Goal: Task Accomplishment & Management: Complete application form

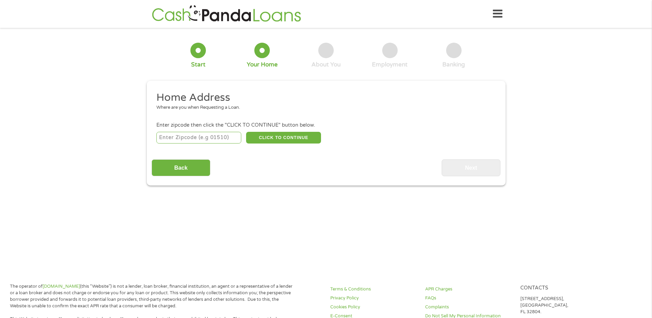
click at [213, 150] on div "Home Address Where are you when Requesting a Loan. Enter zipcode then click the…" at bounding box center [326, 133] width 349 height 85
click at [213, 136] on input "number" at bounding box center [198, 138] width 85 height 12
type input "76108"
click at [296, 134] on button "CLICK TO CONTINUE" at bounding box center [283, 138] width 75 height 12
type input "76108"
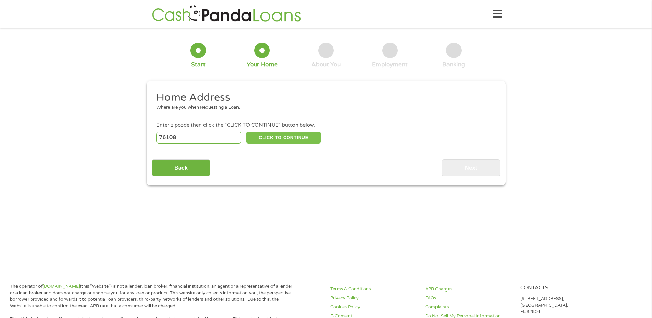
type input "[GEOGRAPHIC_DATA]"
select select "[US_STATE]"
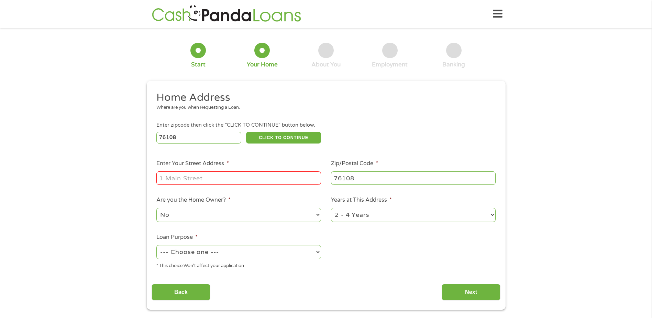
click at [234, 179] on input "Enter Your Street Address *" at bounding box center [238, 177] width 165 height 13
type input "[STREET_ADDRESS]"
click at [205, 250] on select "--- Choose one --- Pay Bills Debt Consolidation Home Improvement Major Purchase…" at bounding box center [238, 252] width 165 height 14
select select "shorttermcash"
click at [156, 245] on select "--- Choose one --- Pay Bills Debt Consolidation Home Improvement Major Purchase…" at bounding box center [238, 252] width 165 height 14
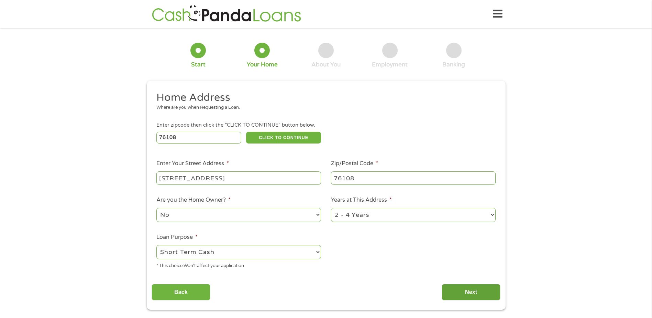
click at [480, 289] on input "Next" at bounding box center [471, 292] width 59 height 17
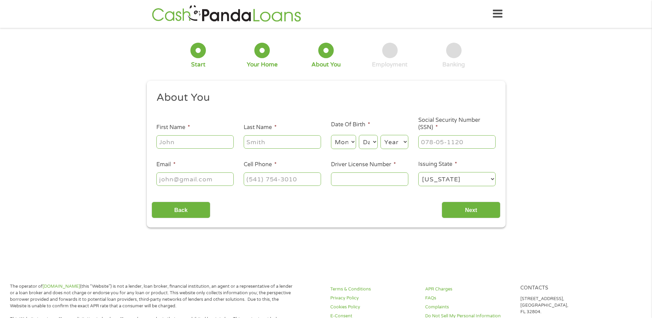
click at [191, 138] on input "First Name *" at bounding box center [194, 141] width 77 height 13
type input "KEYSHAWN"
type input "[PERSON_NAME]"
click at [344, 140] on select "Month 1 2 3 4 5 6 7 8 9 10 11 12" at bounding box center [343, 142] width 25 height 14
select select "2"
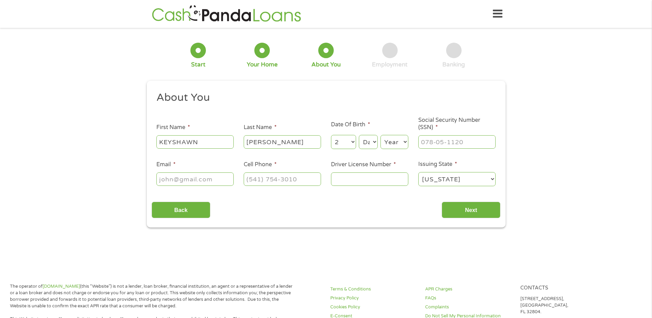
click at [331, 135] on select "Month 1 2 3 4 5 6 7 8 9 10 11 12" at bounding box center [343, 142] width 25 height 14
click at [368, 144] on select "Day 1 2 3 4 5 6 7 8 9 10 11 12 13 14 15 16 17 18 19 20 21 22 23 24 25 26 27 28 …" at bounding box center [368, 142] width 19 height 14
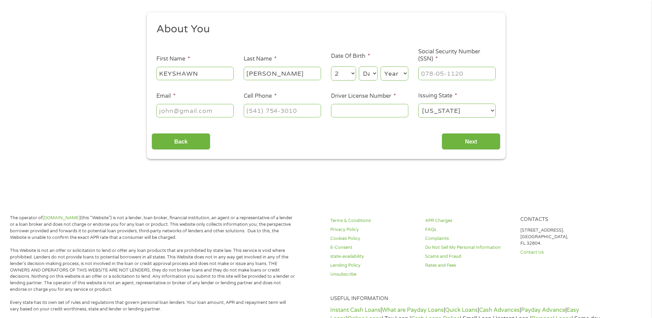
scroll to position [69, 0]
click at [370, 76] on select "Day 1 2 3 4 5 6 7 8 9 10 11 12 13 14 15 16 17 18 19 20 21 22 23 24 25 26 27 28 …" at bounding box center [368, 73] width 19 height 14
select select "18"
click at [359, 66] on select "Day 1 2 3 4 5 6 7 8 9 10 11 12 13 14 15 16 17 18 19 20 21 22 23 24 25 26 27 28 …" at bounding box center [368, 73] width 19 height 14
click at [384, 76] on select "Year [DATE] 2006 2005 2004 2003 2002 2001 2000 1999 1998 1997 1996 1995 1994 19…" at bounding box center [395, 73] width 28 height 14
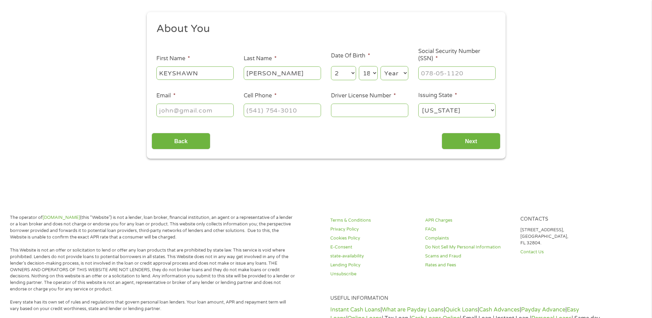
click at [385, 73] on select "Year [DATE] 2006 2005 2004 2003 2002 2001 2000 1999 1998 1997 1996 1995 1994 19…" at bounding box center [395, 73] width 28 height 14
select select "1987"
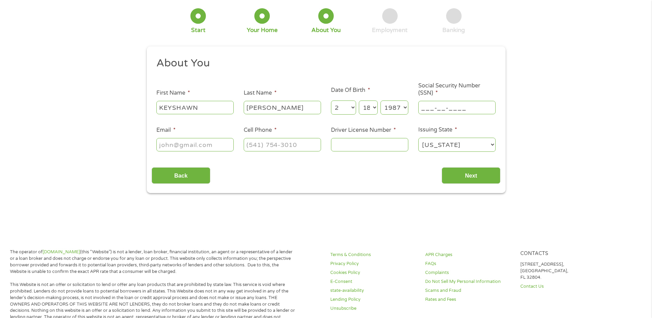
click at [445, 107] on input "___-__-____" at bounding box center [457, 107] width 77 height 13
type input "434-65-9010"
click at [179, 135] on li "Email *" at bounding box center [195, 139] width 87 height 26
click at [179, 139] on input "Email *" at bounding box center [194, 144] width 77 height 13
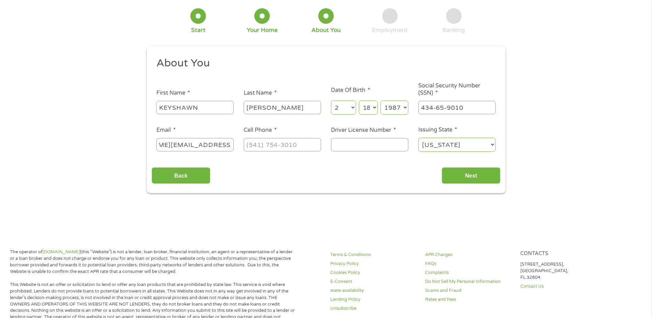
type input "[PERSON_NAME][EMAIL_ADDRESS][DOMAIN_NAME]"
click at [262, 143] on input "(___) ___-____" at bounding box center [282, 144] width 77 height 13
type input "[PHONE_NUMBER]"
click at [401, 138] on input "Driver License Number *" at bounding box center [369, 144] width 77 height 13
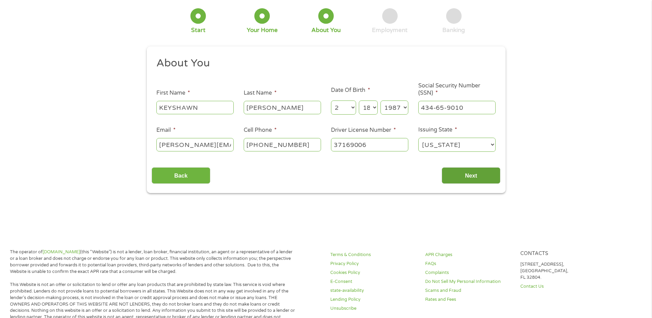
type input "37169006"
click at [466, 170] on input "Next" at bounding box center [471, 175] width 59 height 17
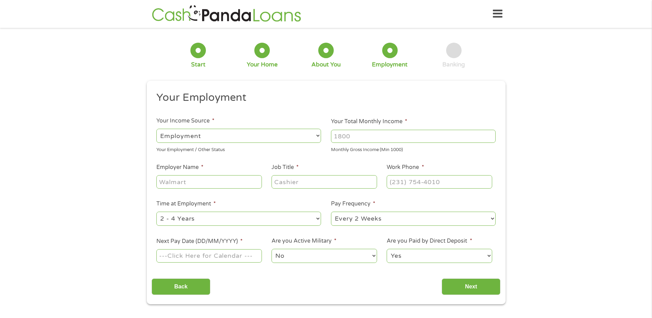
click at [401, 134] on input "Your Total Monthly Income *" at bounding box center [413, 136] width 165 height 13
type input "4891"
click at [186, 184] on input "Employer Name *" at bounding box center [208, 181] width 105 height 13
type input "g"
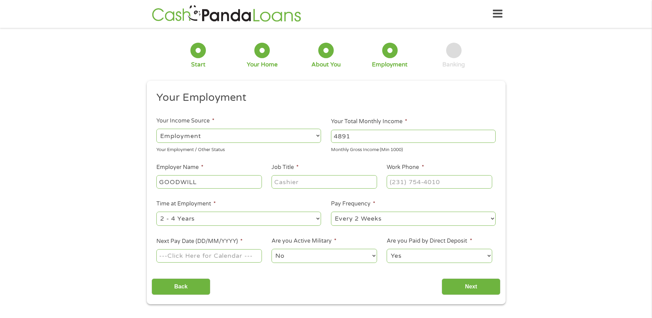
type input "GOODWILL"
type input "ADMIN"
type input "[PHONE_NUMBER]"
drag, startPoint x: 378, startPoint y: 219, endPoint x: 379, endPoint y: 226, distance: 6.9
click at [378, 219] on select "--- Choose one --- Every 2 Weeks Every Week Monthly Semi-Monthly" at bounding box center [413, 219] width 165 height 14
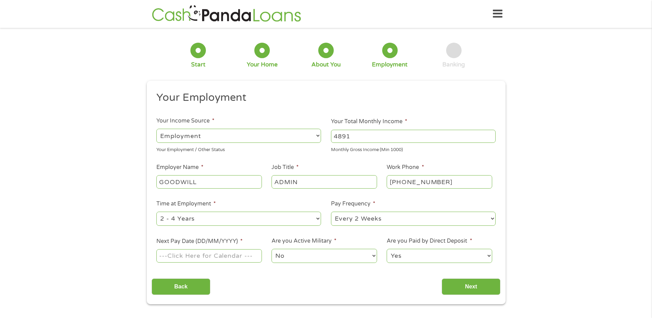
select select "weekly"
click at [331, 212] on select "--- Choose one --- Every 2 Weeks Every Week Monthly Semi-Monthly" at bounding box center [413, 219] width 165 height 14
click at [245, 258] on input "Next Pay Date (DD/MM/YYYY) *" at bounding box center [208, 255] width 105 height 13
type input "[DATE]"
click at [469, 290] on input "Next" at bounding box center [471, 286] width 59 height 17
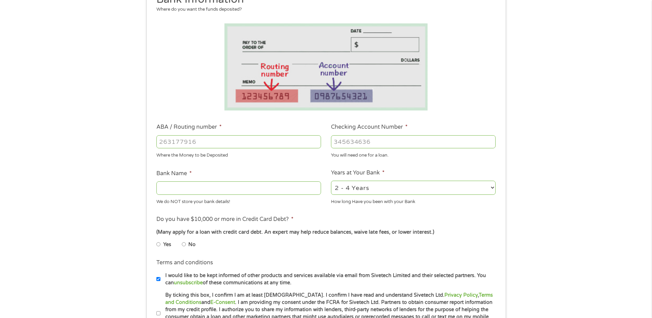
scroll to position [172, 0]
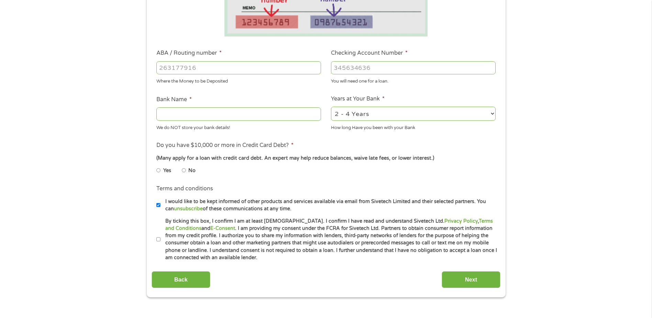
click at [207, 66] on input "ABA / Routing number *" at bounding box center [238, 67] width 165 height 13
drag, startPoint x: 210, startPoint y: 66, endPoint x: 153, endPoint y: 67, distance: 57.1
click at [153, 67] on li "ABA / Routing number * [FINANCIAL_ID] Where the Money to be Deposited" at bounding box center [239, 67] width 175 height 36
type input "36285713629"
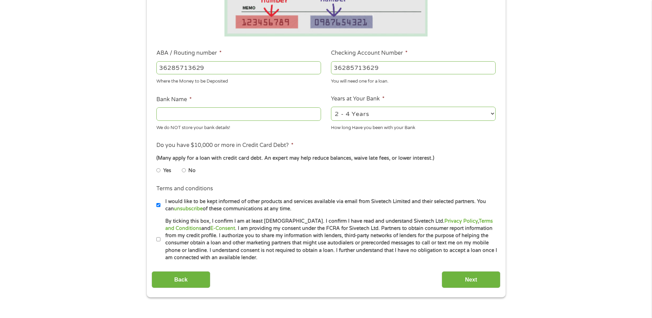
drag, startPoint x: 214, startPoint y: 68, endPoint x: 147, endPoint y: 69, distance: 66.7
click at [147, 69] on div "This field is hidden when viewing the form gclid EAIaIQobChMI9vmOlc-NjwMVDYbCCB…" at bounding box center [326, 103] width 359 height 388
type input "031176110"
type input "CAPITAL ONE NA"
type input "031176110"
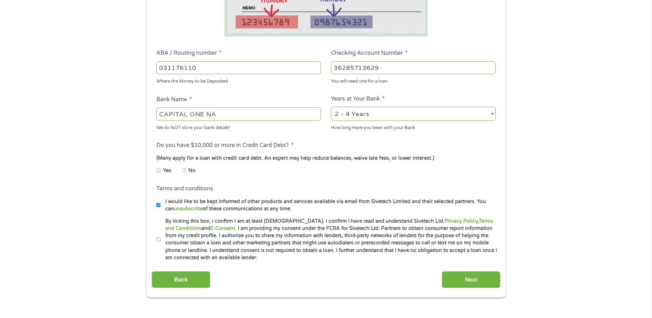
click at [185, 169] on input "No" at bounding box center [184, 170] width 4 height 11
radio input "true"
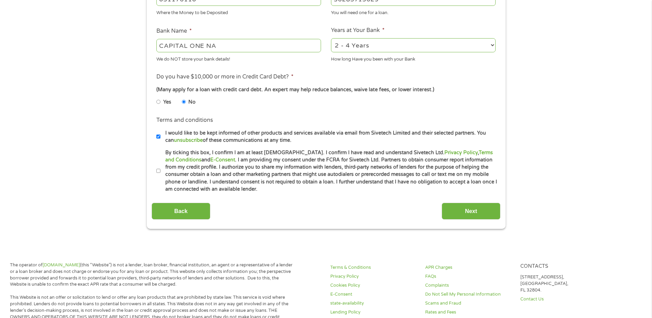
scroll to position [241, 0]
click at [157, 171] on input "By ticking this box, I confirm I am at least [DEMOGRAPHIC_DATA]. I confirm I ha…" at bounding box center [158, 170] width 4 height 11
checkbox input "true"
click at [451, 217] on input "Next" at bounding box center [471, 210] width 59 height 17
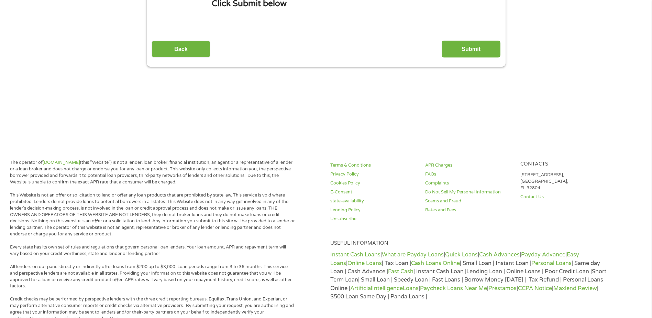
scroll to position [0, 0]
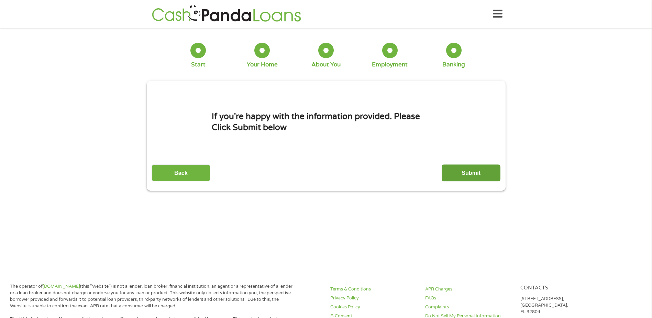
click at [482, 172] on input "Submit" at bounding box center [471, 172] width 59 height 17
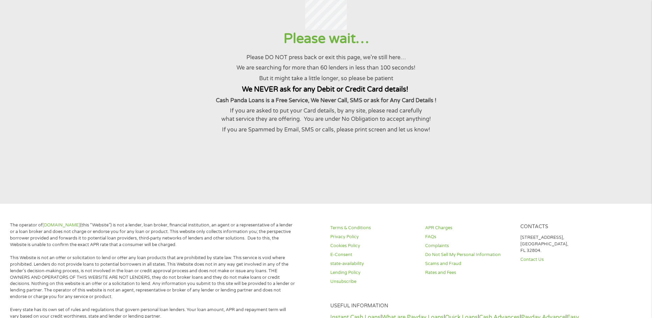
scroll to position [34, 0]
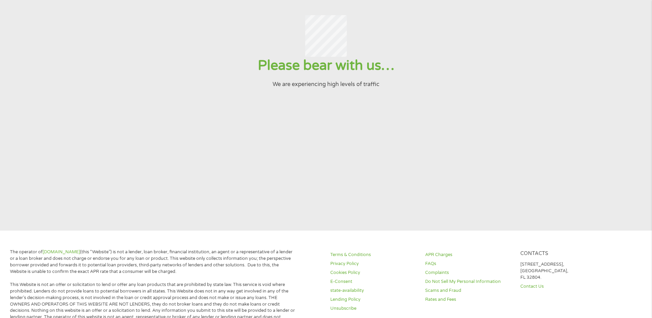
click at [447, 127] on section "Please bear with us… We are experiencing high levels of traffic" at bounding box center [326, 114] width 652 height 232
click at [349, 88] on p "We are experiencing high levels of traffic" at bounding box center [326, 84] width 636 height 8
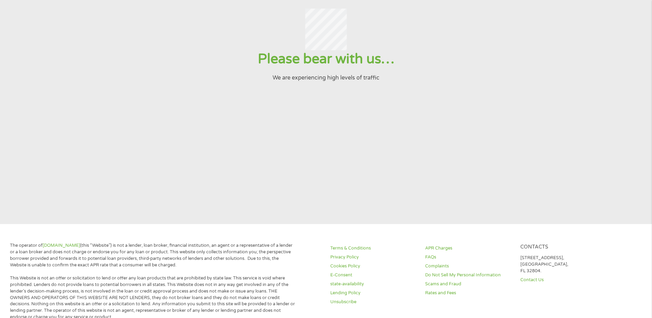
scroll to position [0, 0]
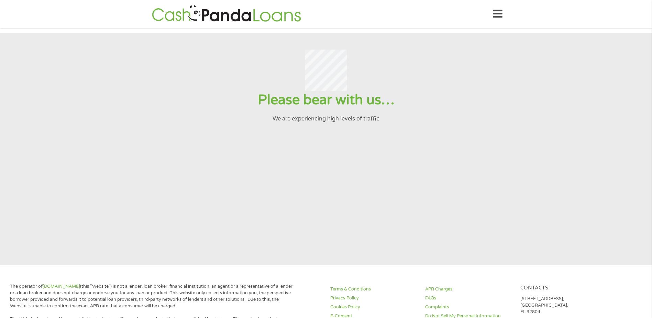
click at [496, 117] on div "Please bear with us… We are experiencing high levels of traffic" at bounding box center [326, 107] width 636 height 32
drag, startPoint x: 555, startPoint y: 153, endPoint x: 551, endPoint y: 112, distance: 41.1
click at [551, 112] on section "Please bear with us… We are experiencing high levels of traffic" at bounding box center [326, 149] width 652 height 232
